Goal: Task Accomplishment & Management: Use online tool/utility

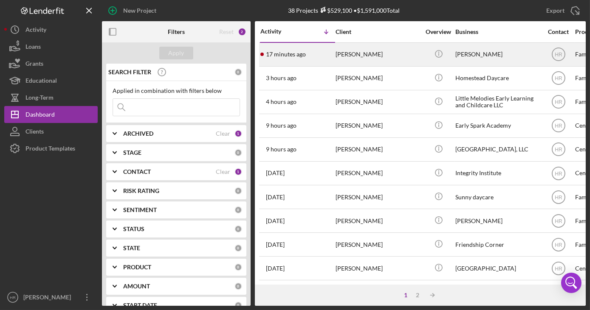
click at [369, 52] on div "[PERSON_NAME]" at bounding box center [377, 54] width 85 height 23
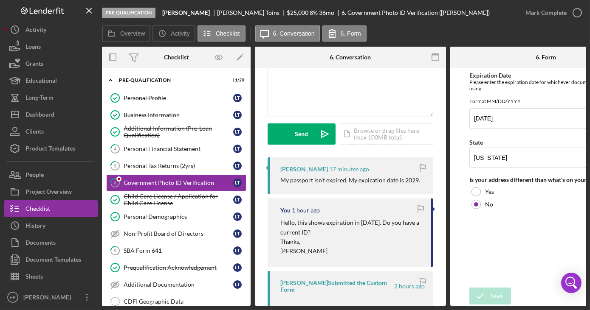
scroll to position [193, 0]
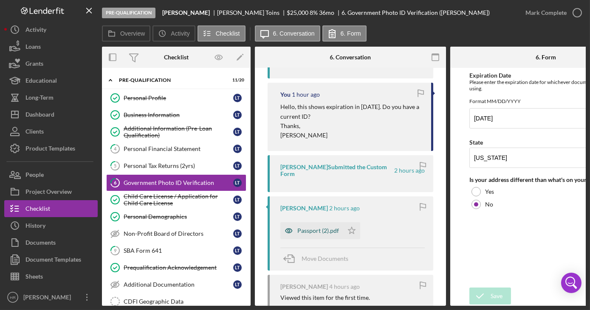
click at [316, 228] on div "Passport (2).pdf" at bounding box center [318, 231] width 42 height 7
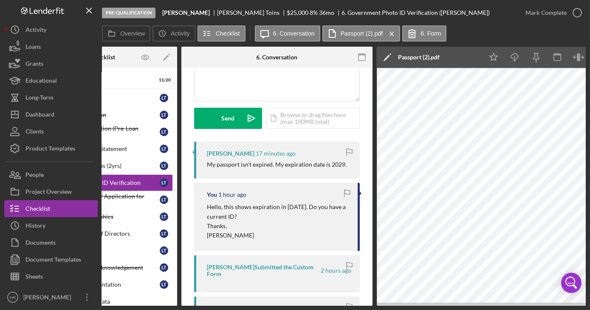
scroll to position [154, 0]
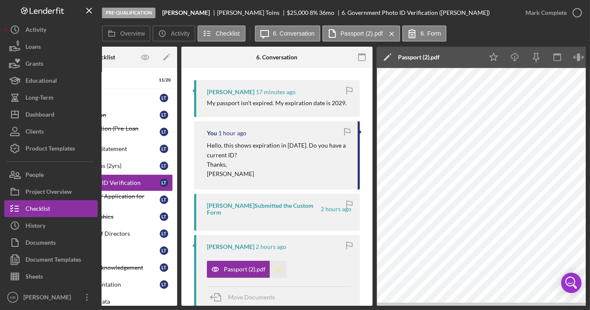
click at [275, 262] on icon "Icon/Star" at bounding box center [278, 269] width 17 height 17
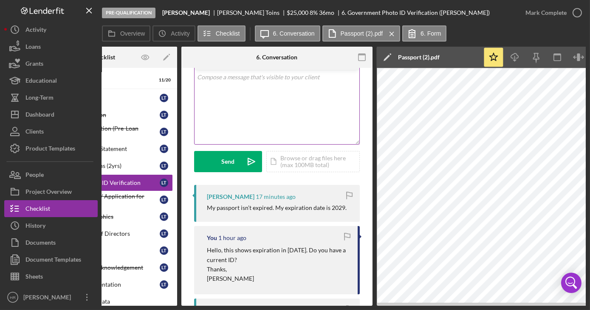
scroll to position [0, 0]
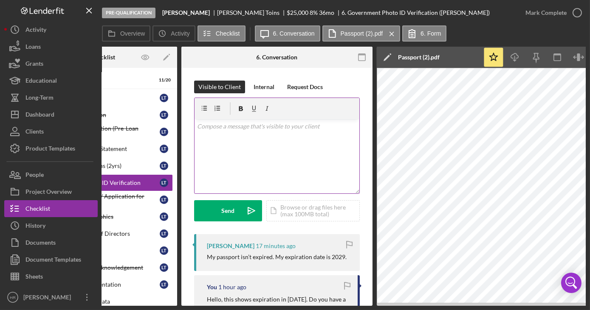
click at [234, 142] on div "v Color teal Color pink Remove color Add row above Add row below Add column bef…" at bounding box center [276, 156] width 165 height 74
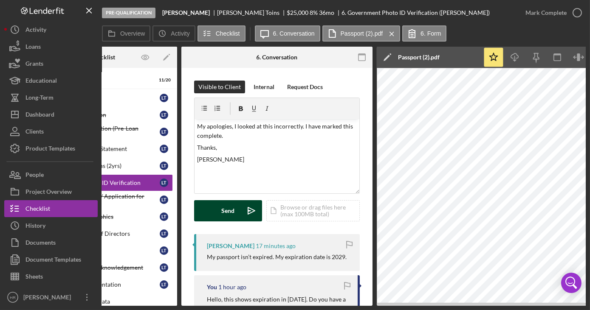
click at [225, 220] on div "Send" at bounding box center [228, 210] width 13 height 21
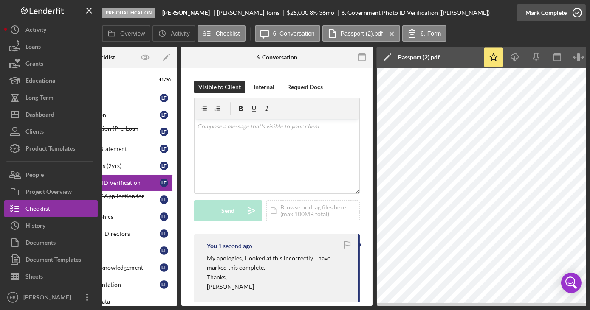
click at [580, 15] on icon "button" at bounding box center [576, 12] width 21 height 21
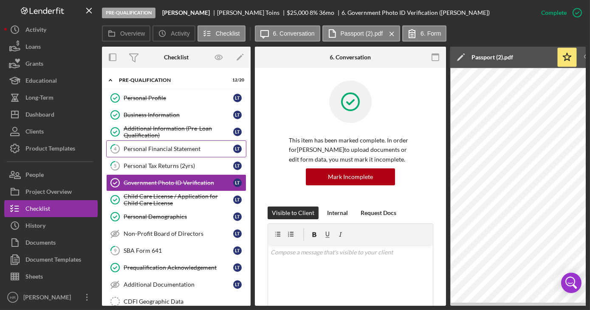
click at [157, 149] on div "Personal Financial Statement" at bounding box center [179, 149] width 110 height 7
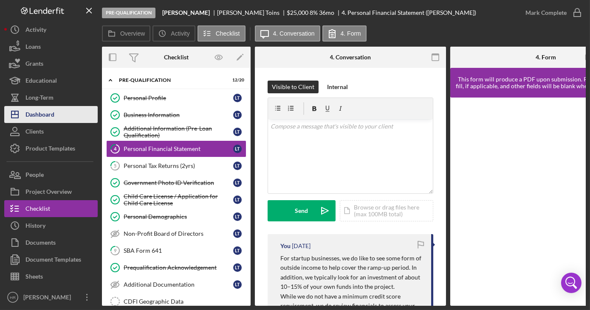
click at [45, 120] on div "Dashboard" at bounding box center [39, 115] width 29 height 19
